Goal: Transaction & Acquisition: Purchase product/service

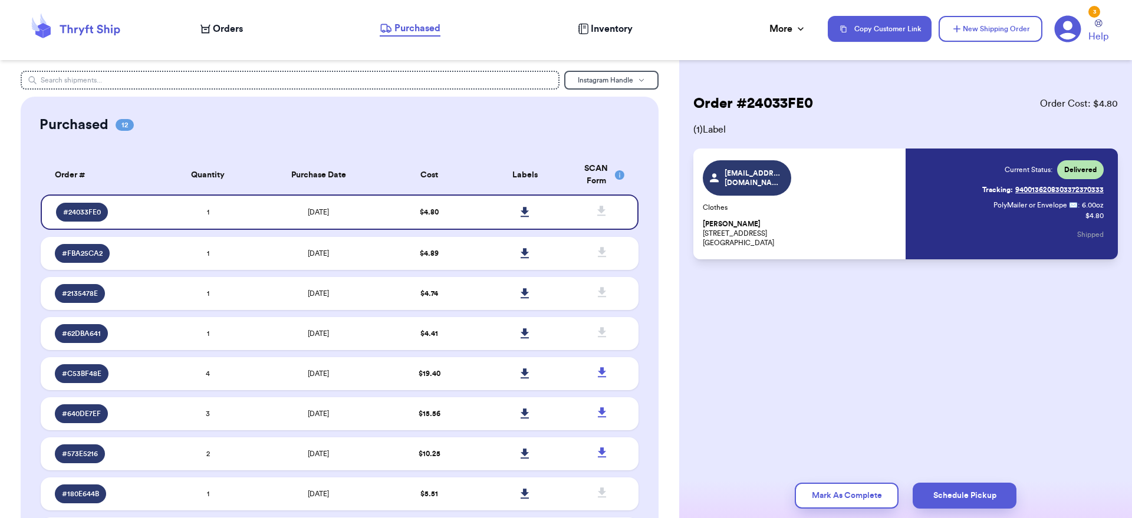
click at [246, 29] on div "Orders Purchased Inventory More Stats Completed Orders Payments Payouts" at bounding box center [507, 28] width 615 height 15
click at [246, 27] on div "Orders Purchased Inventory More Stats Completed Orders Payments Payouts" at bounding box center [507, 28] width 615 height 15
click at [236, 32] on span "Orders" at bounding box center [228, 29] width 30 height 14
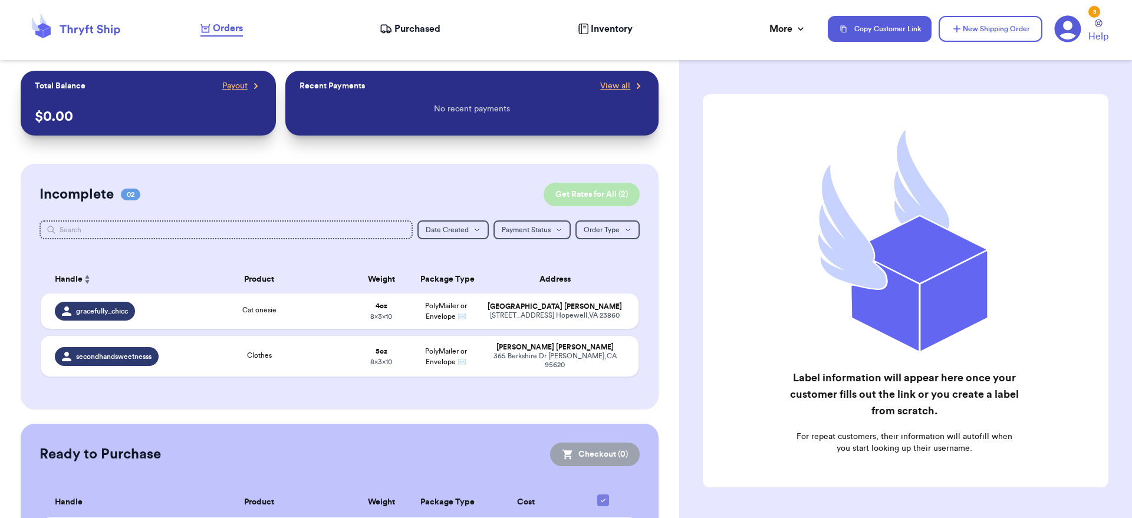
click at [573, 187] on button "Get Rates for All ( 2 )" at bounding box center [591, 195] width 96 height 24
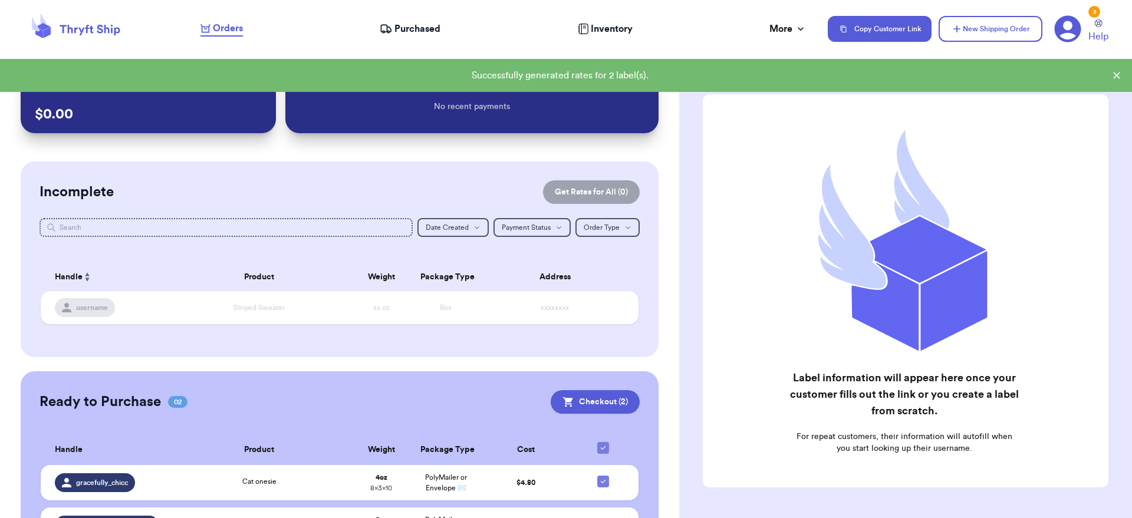
scroll to position [74, 0]
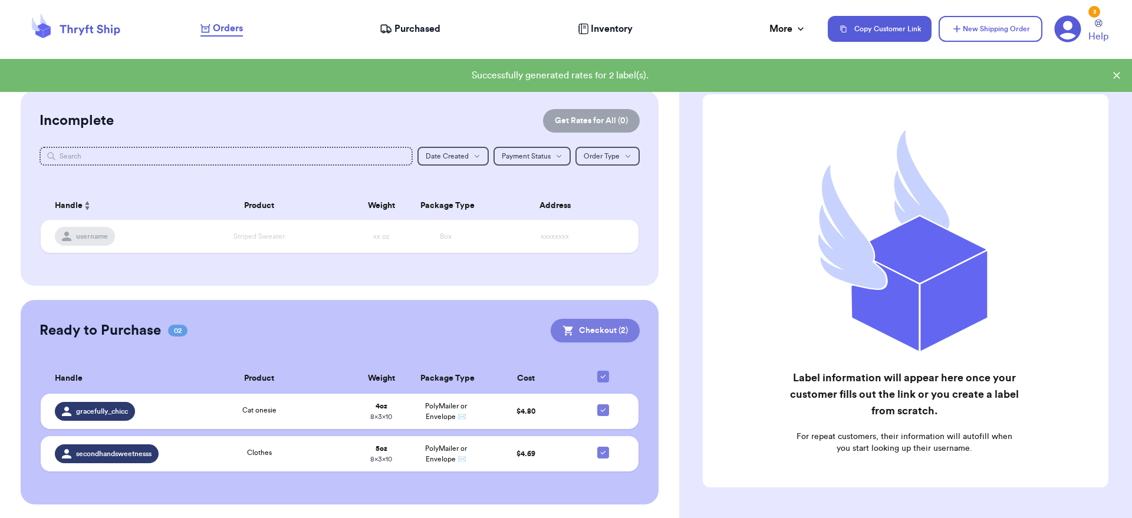
click at [589, 332] on button "Checkout ( 2 )" at bounding box center [595, 331] width 89 height 24
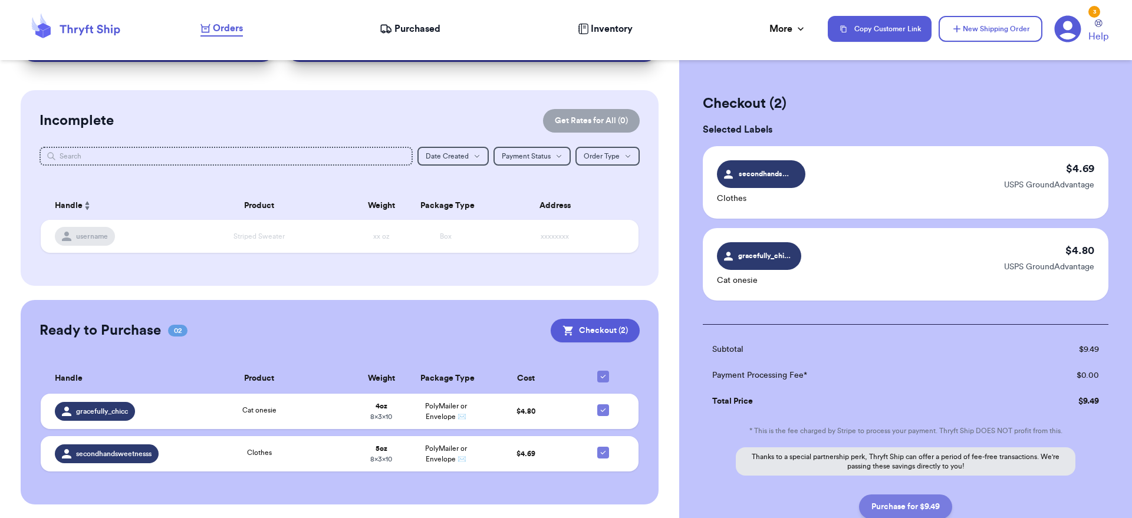
click at [934, 502] on button "Purchase for $9.49" at bounding box center [905, 507] width 93 height 25
checkbox input "false"
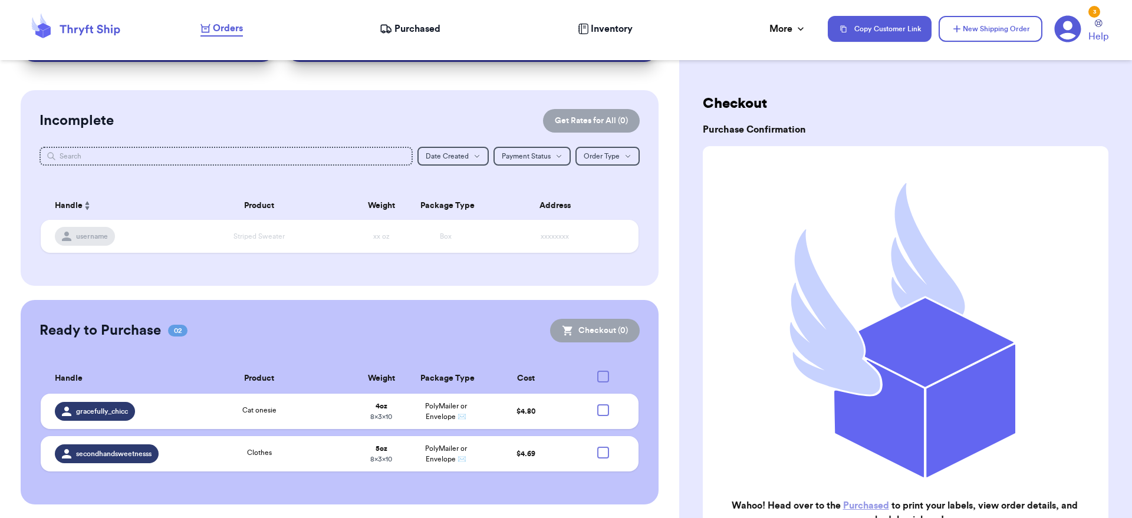
checkbox input "true"
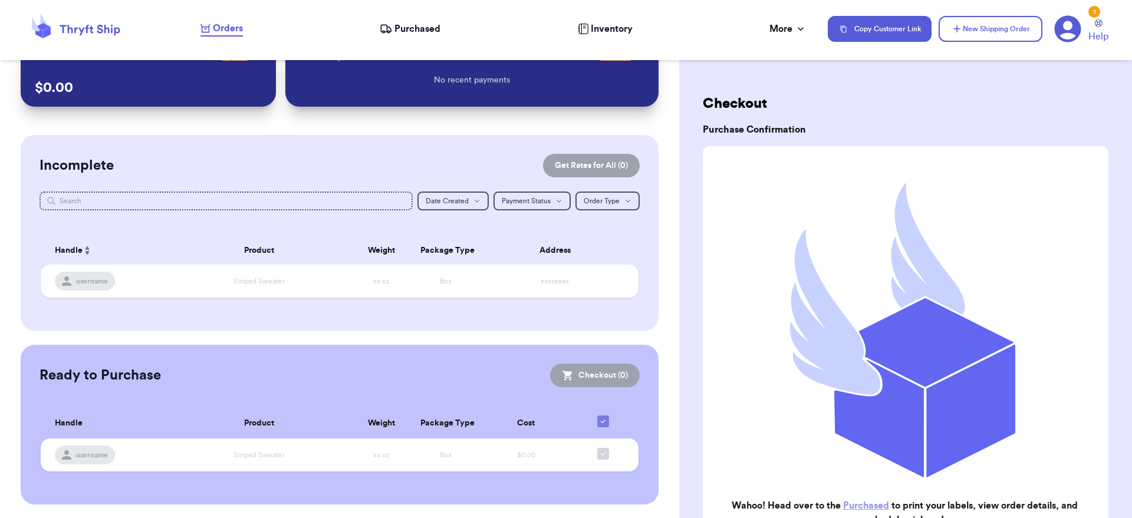
click at [430, 31] on span "Purchased" at bounding box center [417, 29] width 46 height 14
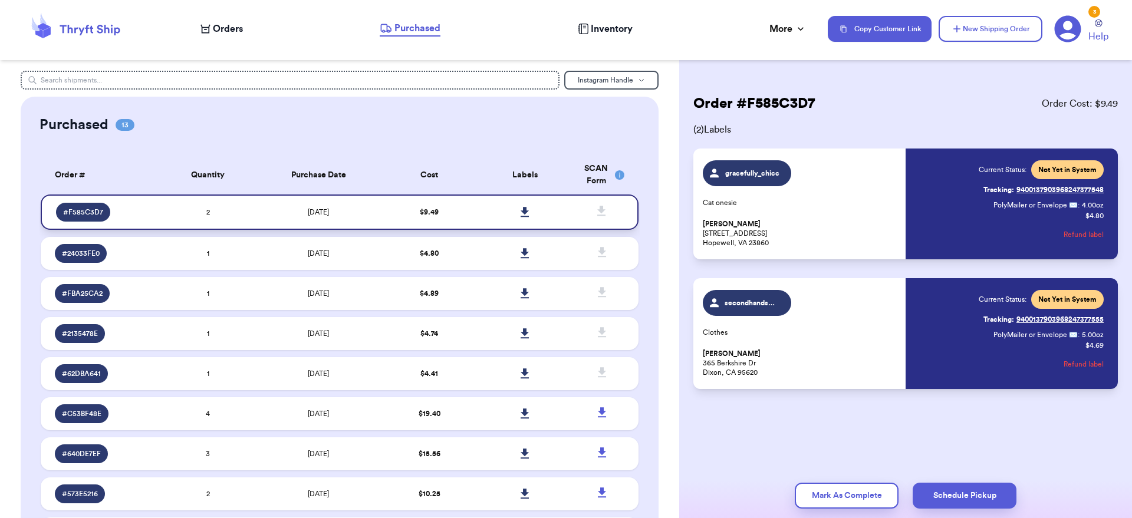
click at [520, 217] on icon at bounding box center [524, 212] width 8 height 10
click at [524, 151] on table "Order # Quantity Purchase Date Cost Labels SCAN Form # F585C3D7 2 9/25/2025 $ 9…" at bounding box center [339, 437] width 601 height 576
click at [520, 217] on icon at bounding box center [524, 212] width 8 height 10
